Goal: Find specific page/section: Find specific page/section

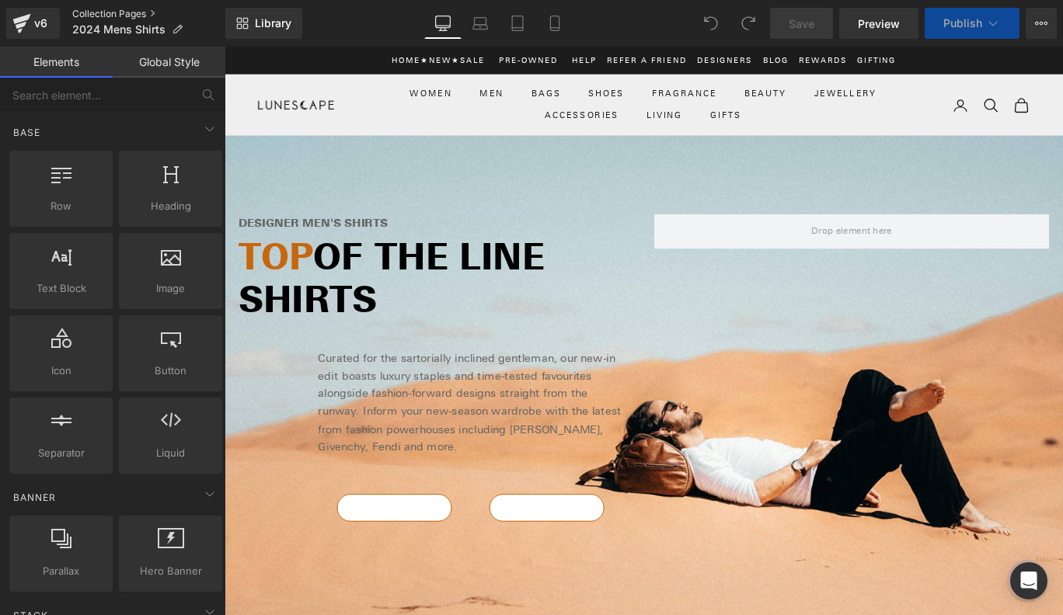
click at [140, 12] on link "Collection Pages" at bounding box center [148, 14] width 153 height 12
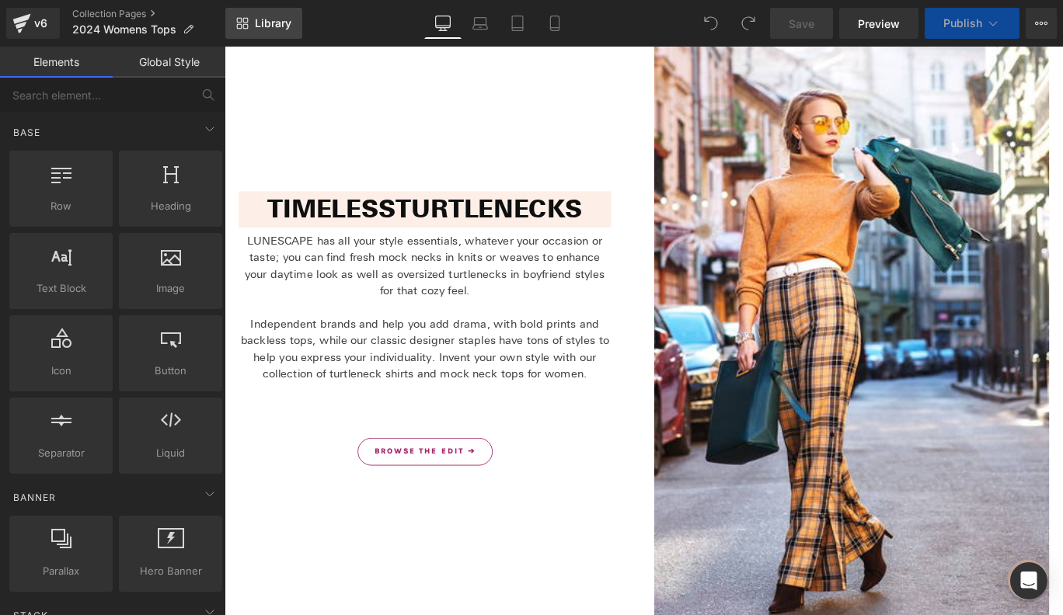
scroll to position [8529, 0]
